Goal: Information Seeking & Learning: Learn about a topic

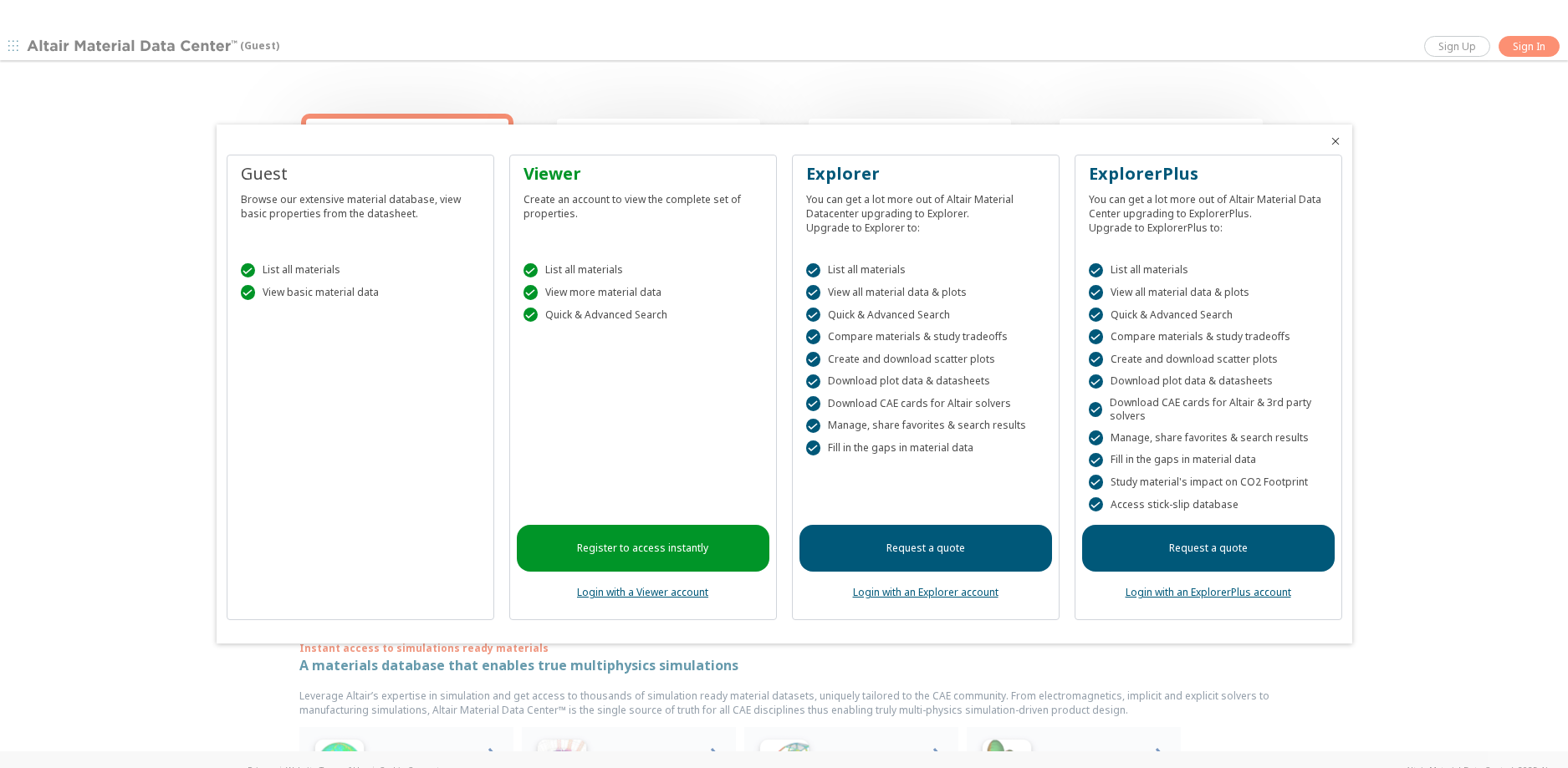
click at [1333, 140] on icon "Close" at bounding box center [1335, 141] width 13 height 13
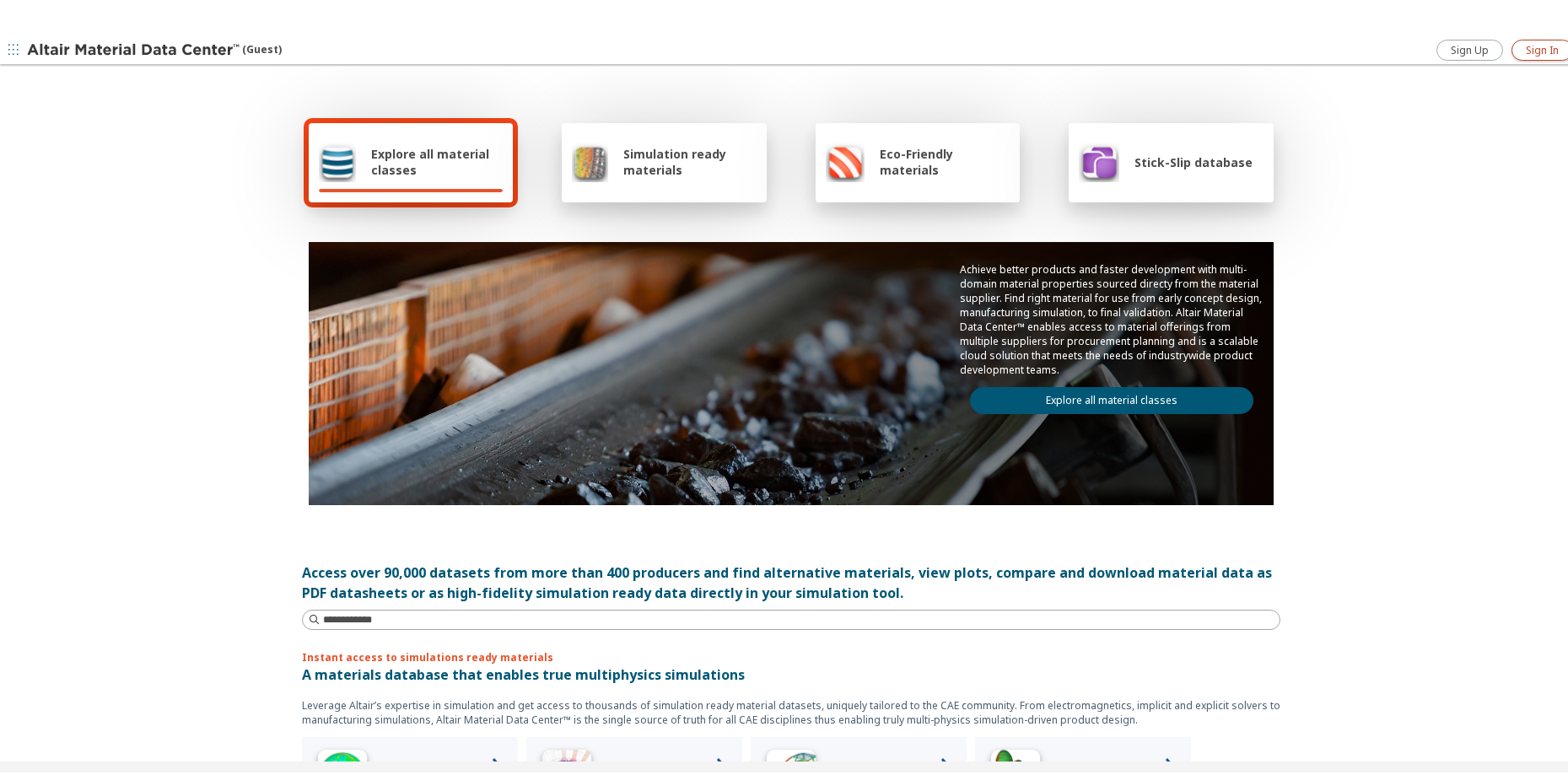
click at [1532, 44] on span "Sign In" at bounding box center [1542, 47] width 33 height 13
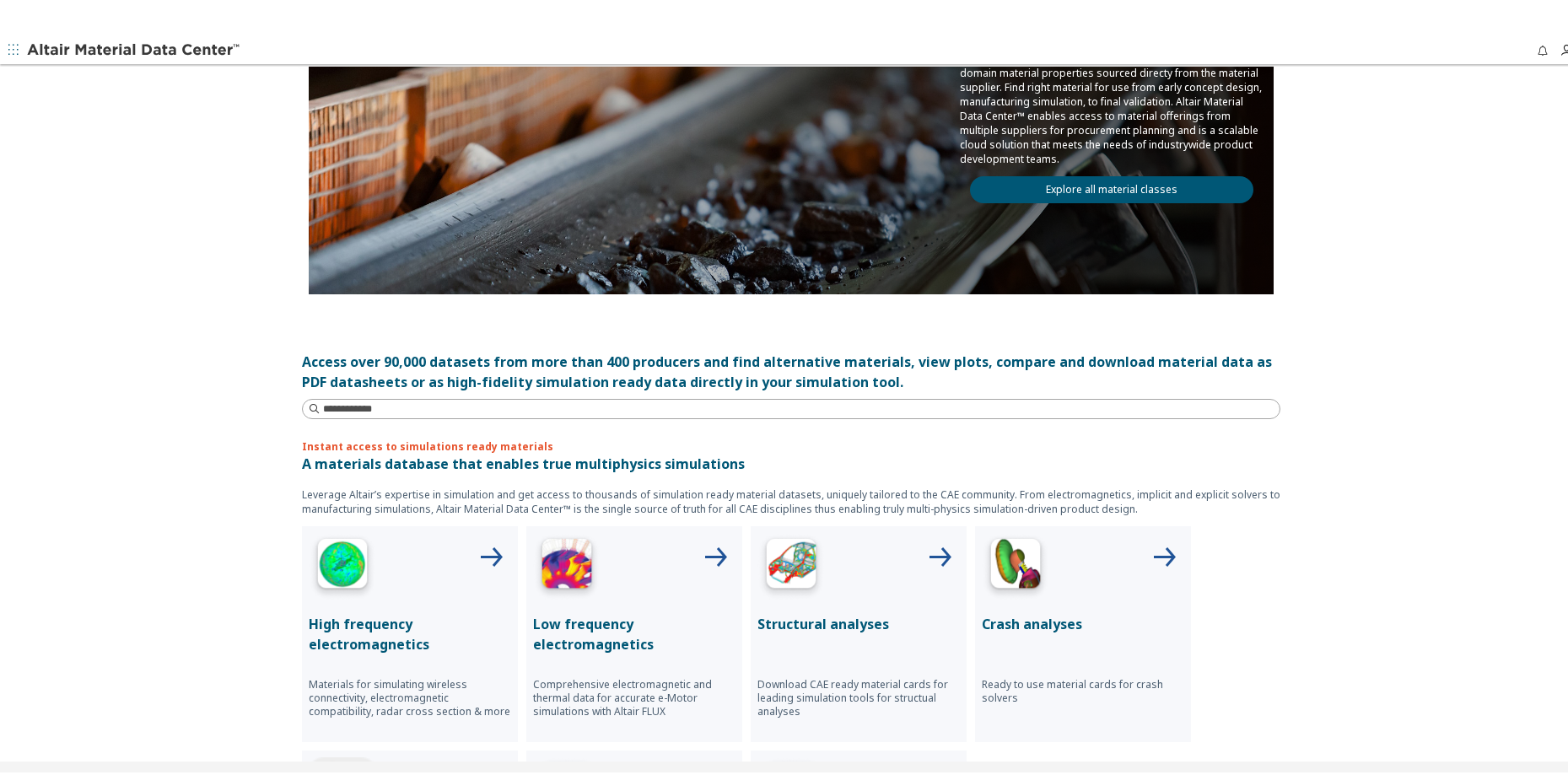
scroll to position [137, 0]
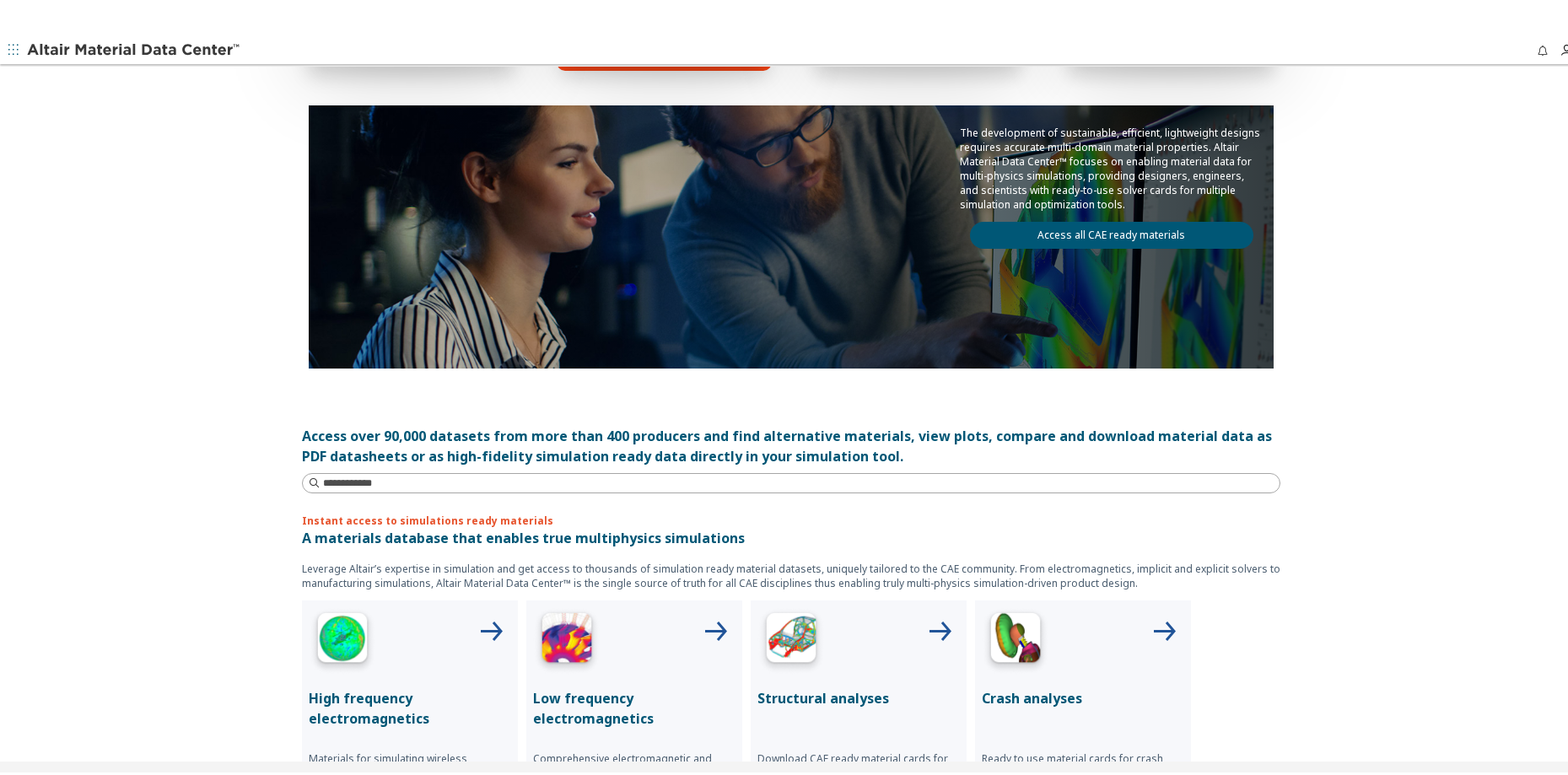
click at [882, 641] on div at bounding box center [859, 637] width 202 height 67
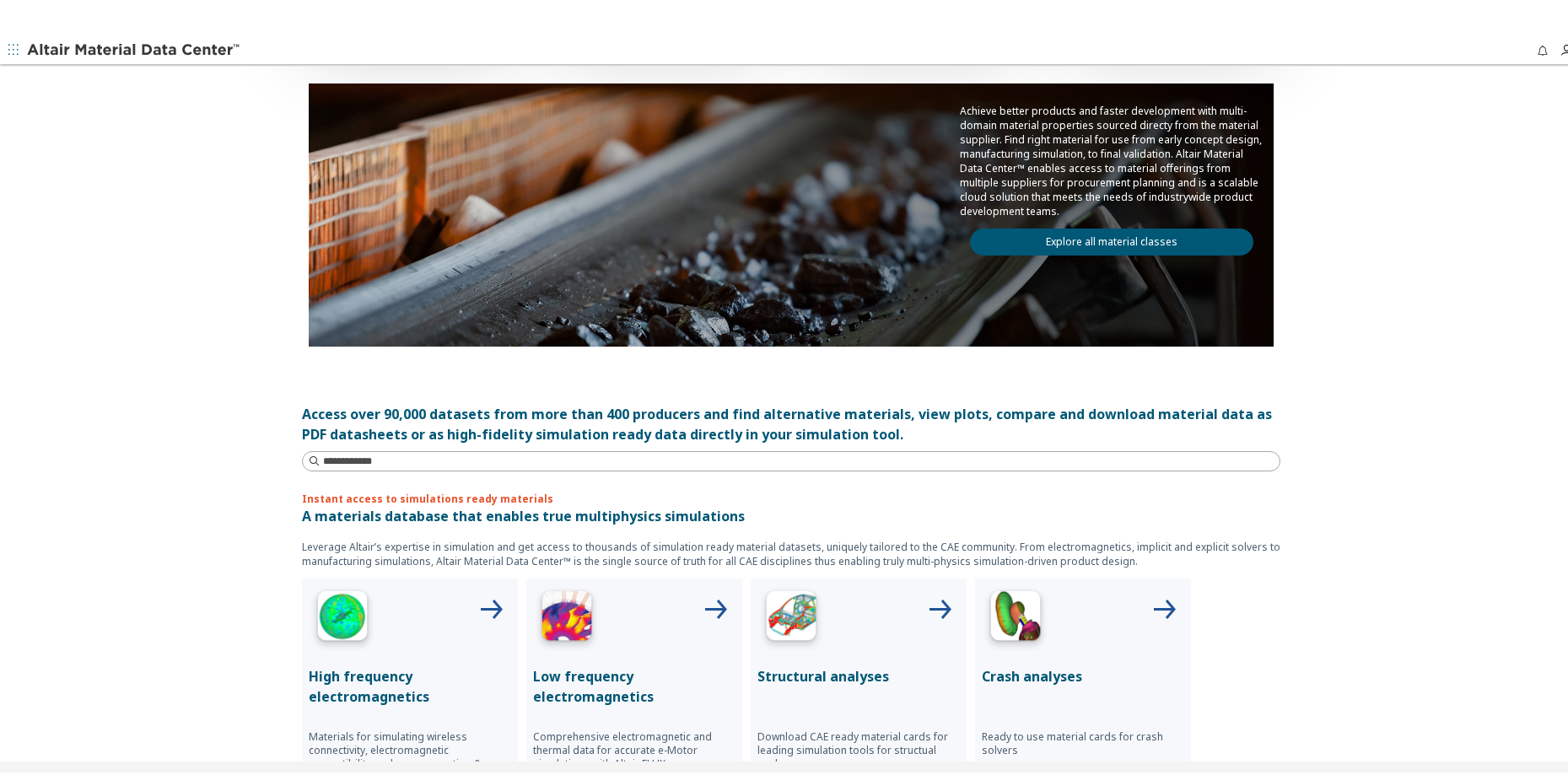
scroll to position [169, 0]
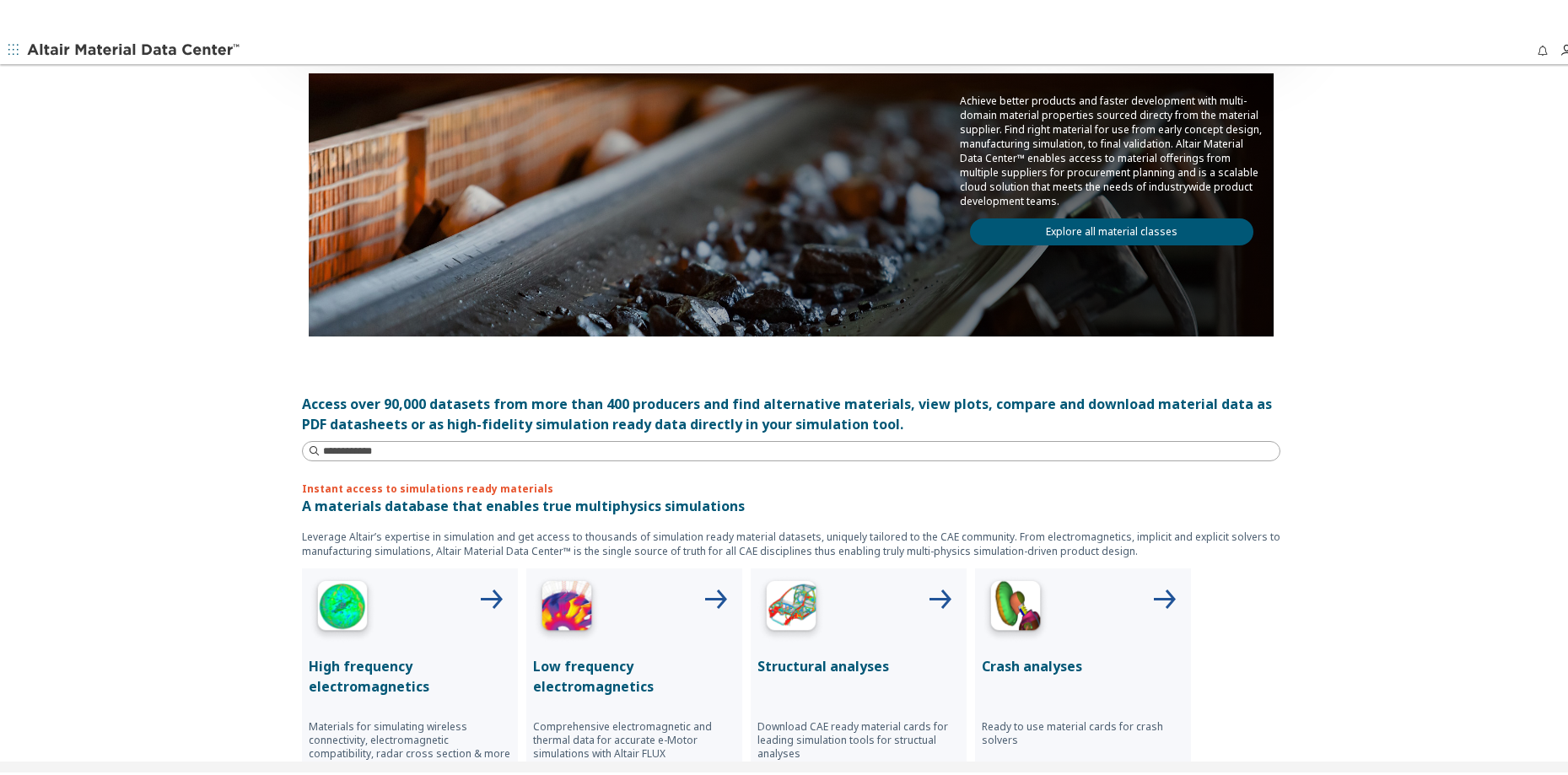
click at [801, 608] on img at bounding box center [791, 605] width 67 height 67
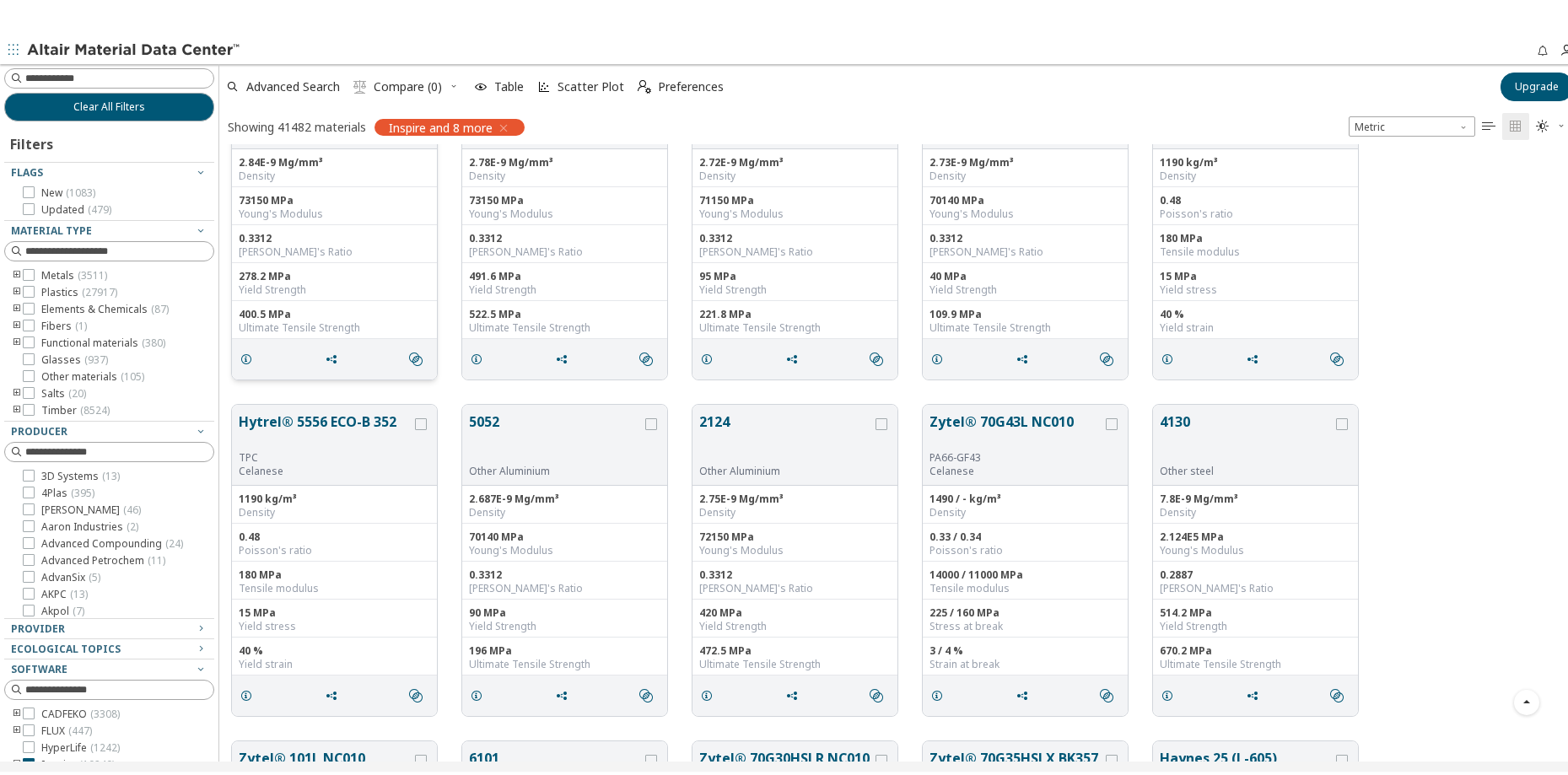
scroll to position [169, 0]
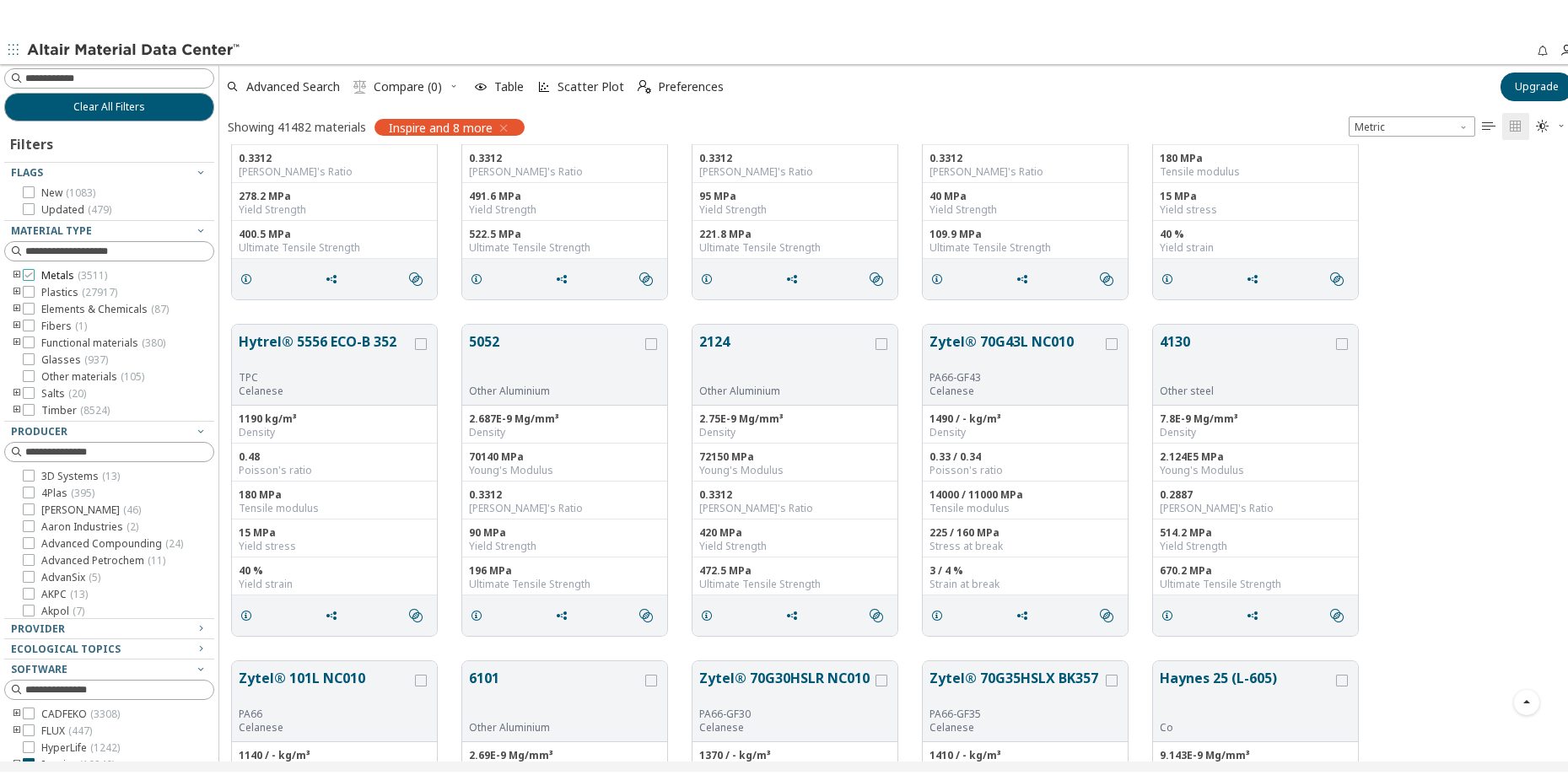
click at [31, 273] on icon at bounding box center [28, 271] width 11 height 11
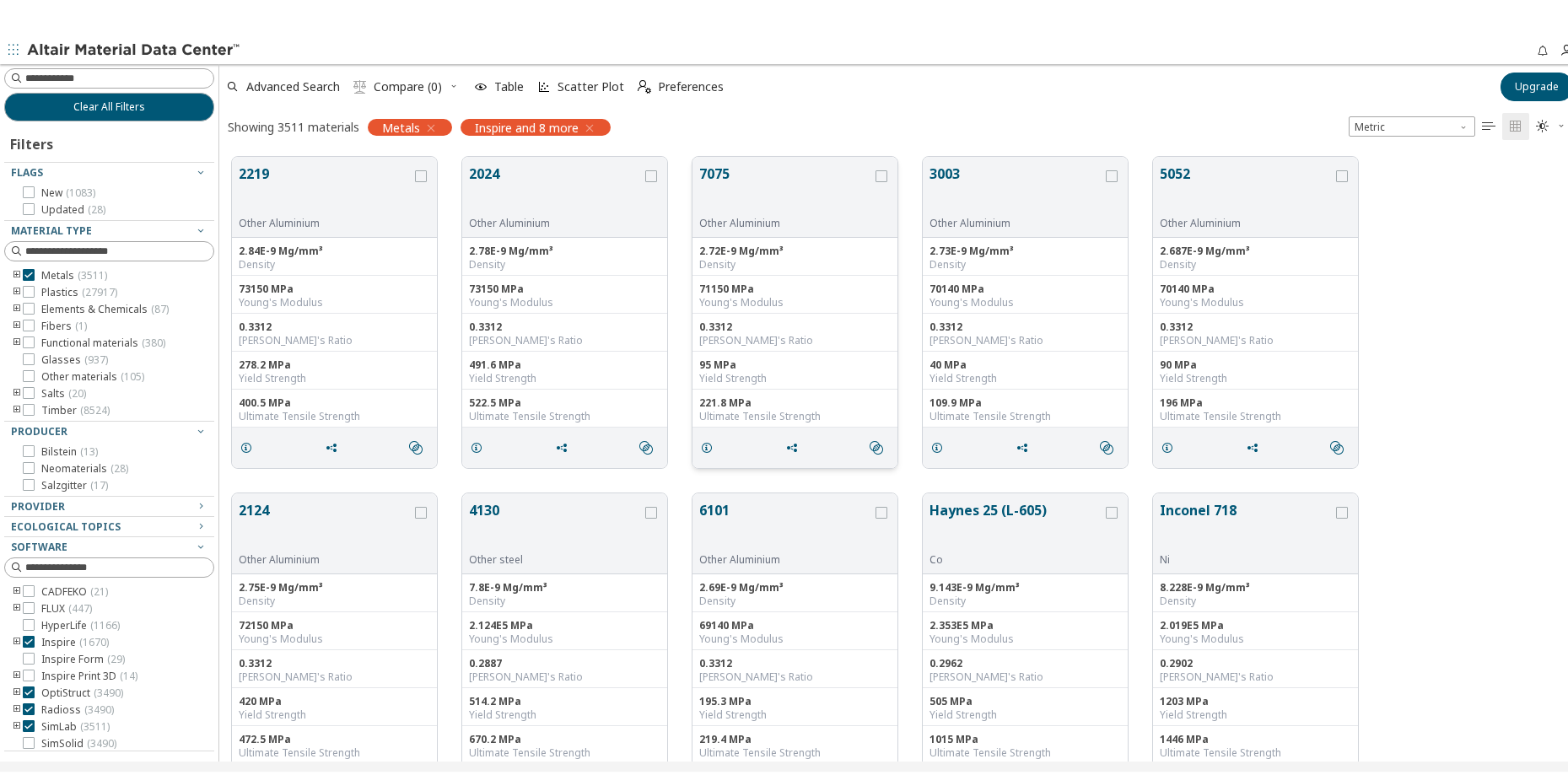
click at [721, 174] on button "7075" at bounding box center [785, 187] width 173 height 53
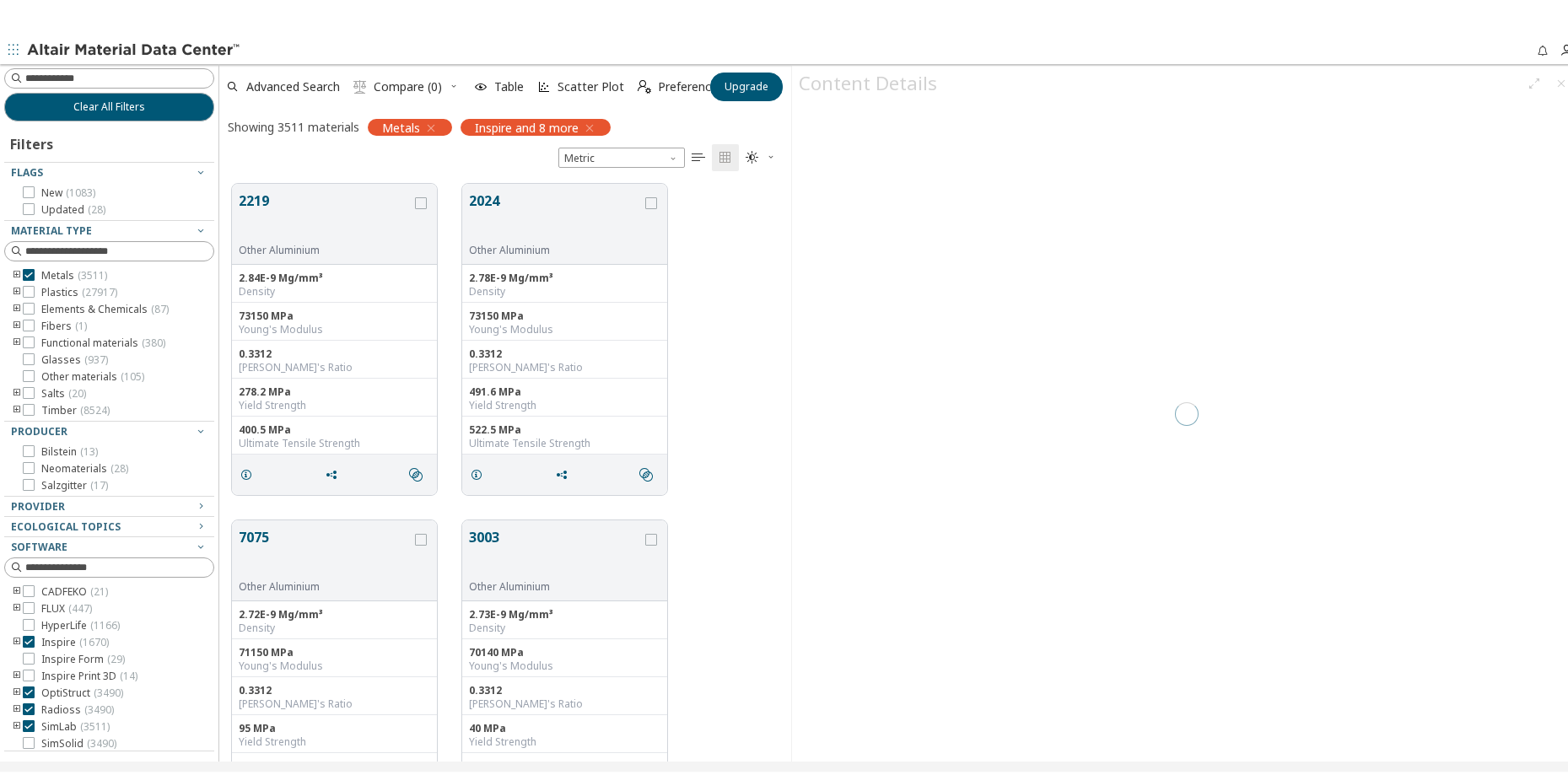
scroll to position [577, 558]
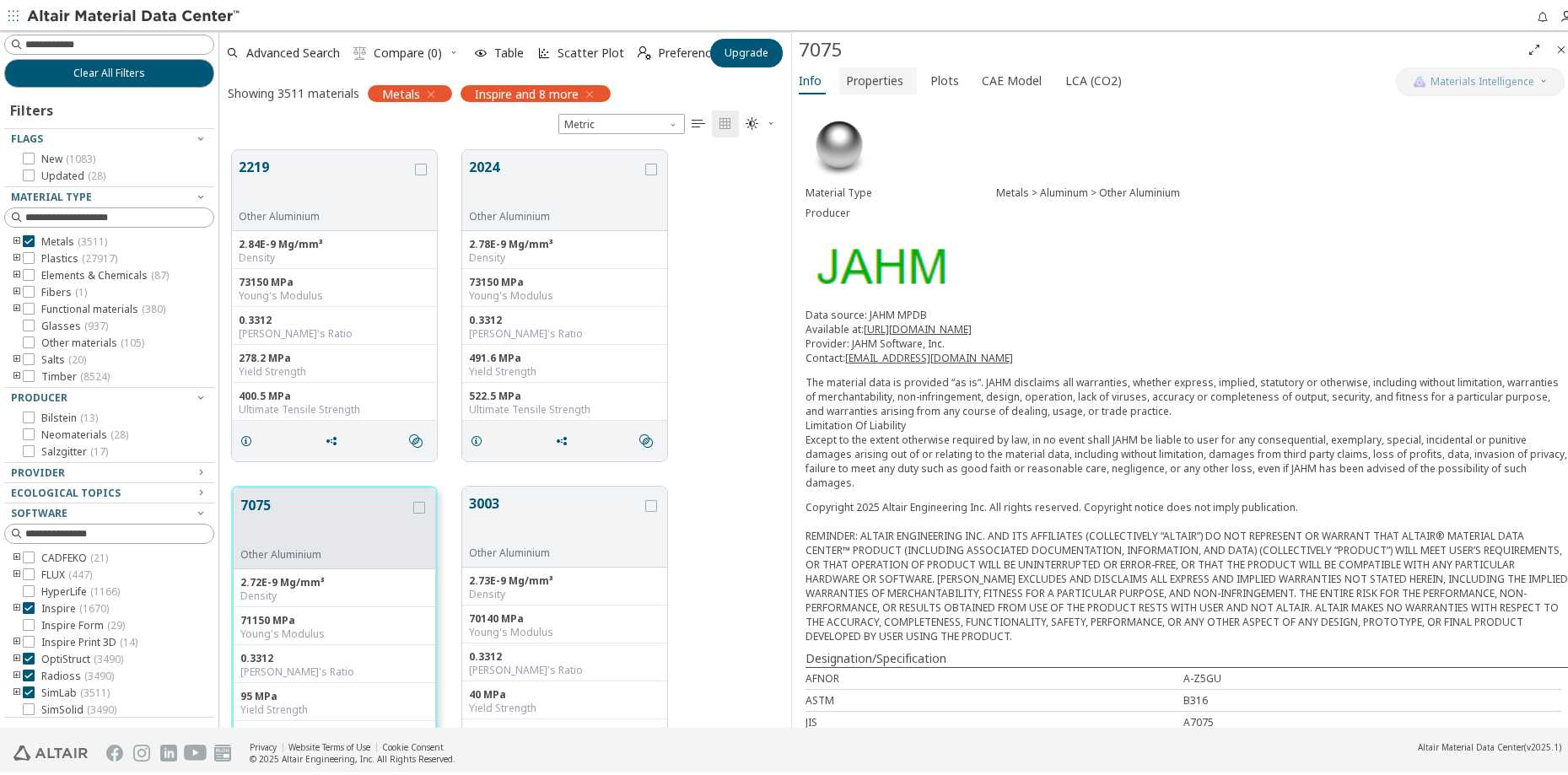
click at [875, 84] on span "Properties" at bounding box center [874, 78] width 58 height 27
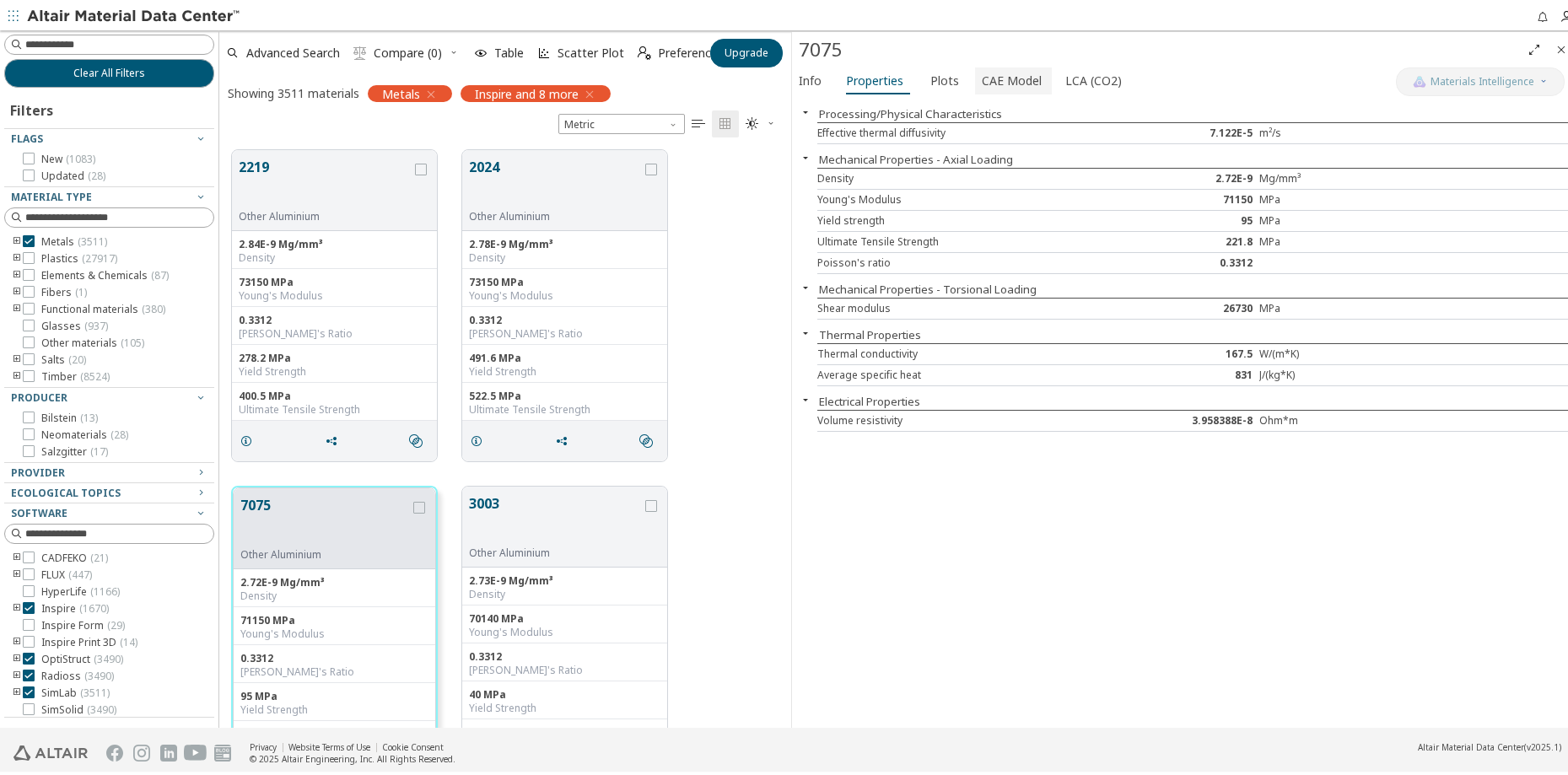
click at [991, 83] on span "CAE Model" at bounding box center [1011, 78] width 60 height 27
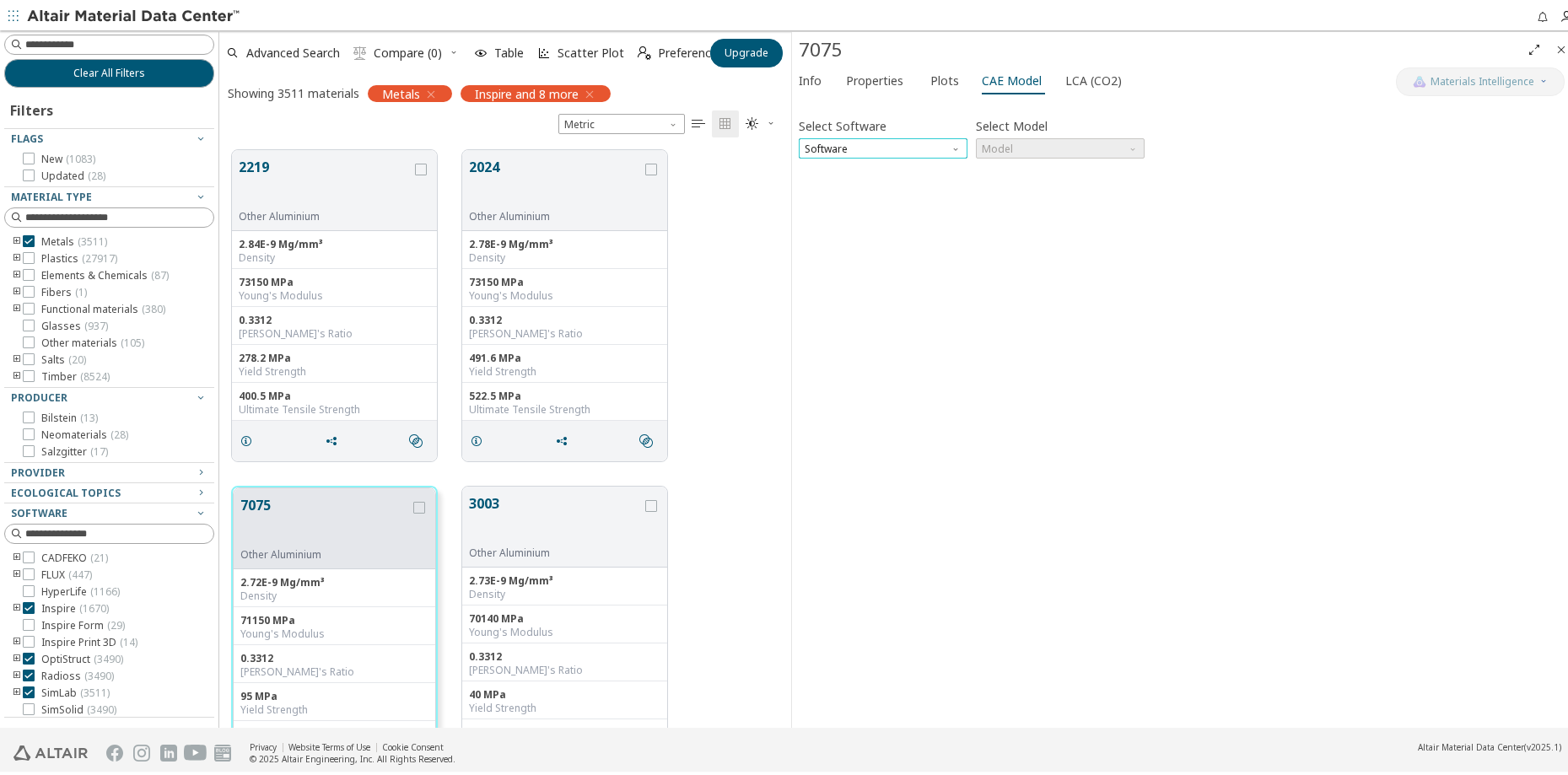
click at [929, 151] on span "Software" at bounding box center [883, 145] width 169 height 20
click at [946, 90] on button "Plots" at bounding box center [945, 78] width 44 height 27
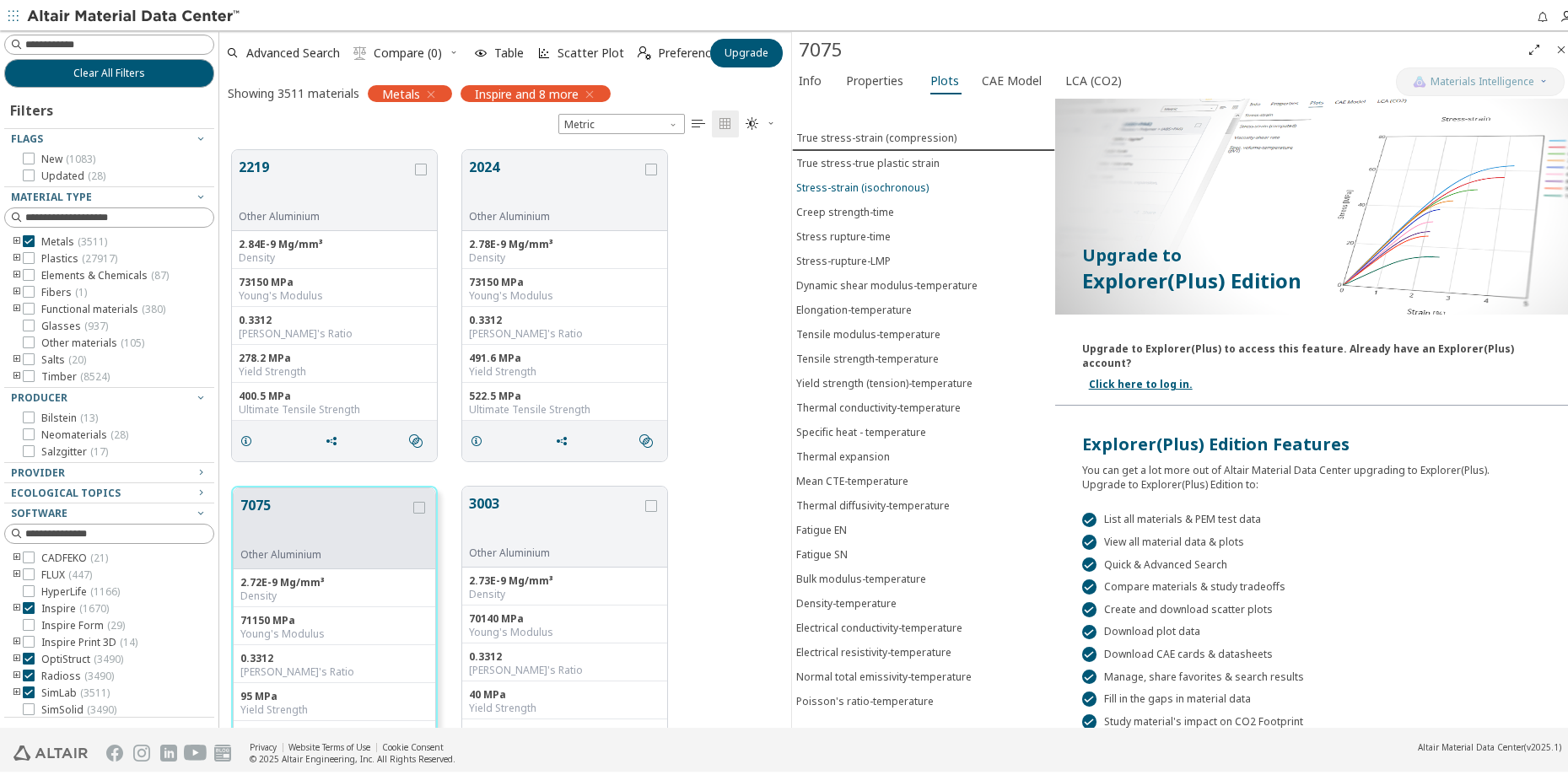
click at [860, 184] on div "Stress-strain (isochronous)" at bounding box center [863, 183] width 132 height 14
click at [868, 166] on button "True stress-true plastic strain" at bounding box center [923, 159] width 263 height 25
click at [868, 166] on button "True stress-true plastic strain" at bounding box center [923, 159] width 263 height 26
click at [1135, 253] on p "Upgrade to" at bounding box center [1318, 251] width 473 height 24
